Goal: Information Seeking & Learning: Understand process/instructions

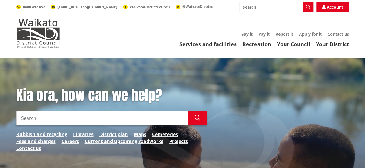
drag, startPoint x: 0, startPoint y: 0, endPoint x: 22, endPoint y: 118, distance: 120.2
click at [22, 118] on input "Search" at bounding box center [102, 118] width 172 height 14
click at [111, 133] on link "District plan" at bounding box center [113, 134] width 29 height 7
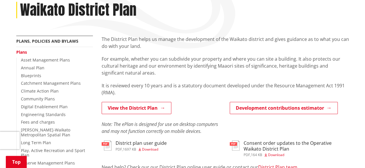
scroll to position [97, 0]
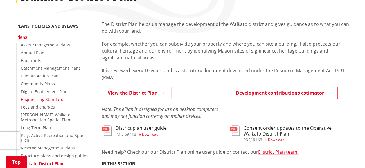
click at [49, 99] on link "Engineering Standards" at bounding box center [43, 100] width 45 height 6
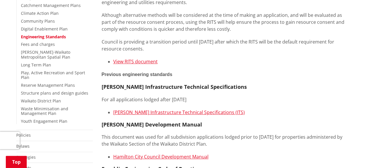
scroll to position [145, 0]
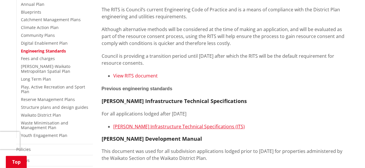
click at [130, 76] on link "View RITS document" at bounding box center [135, 76] width 44 height 6
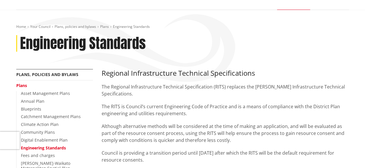
scroll to position [0, 0]
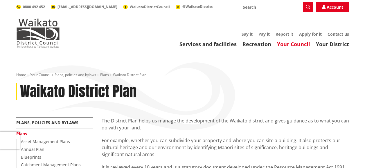
scroll to position [97, 0]
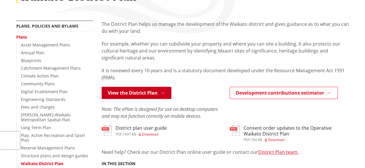
click at [139, 92] on link "View the District Plan" at bounding box center [137, 93] width 70 height 12
